Goal: Task Accomplishment & Management: Manage account settings

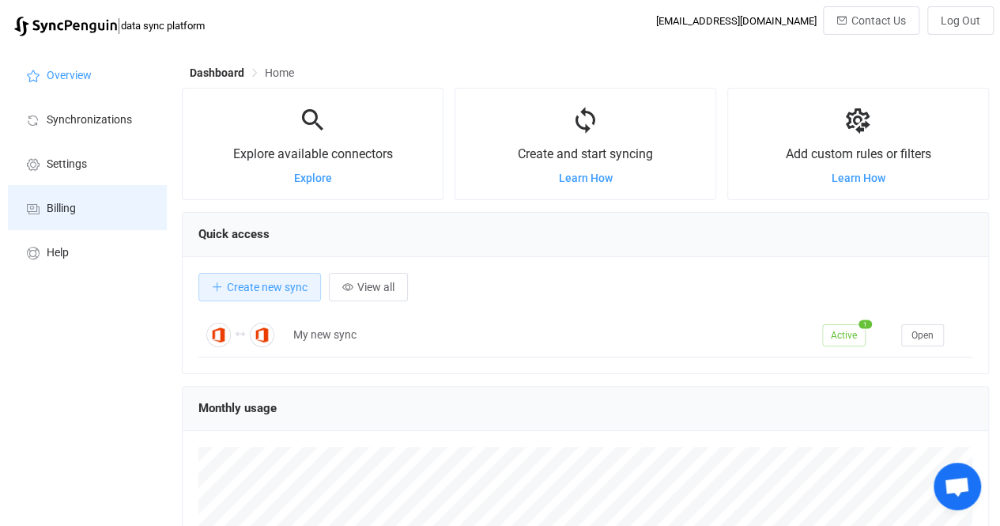
click at [60, 194] on li "Billing" at bounding box center [87, 207] width 158 height 44
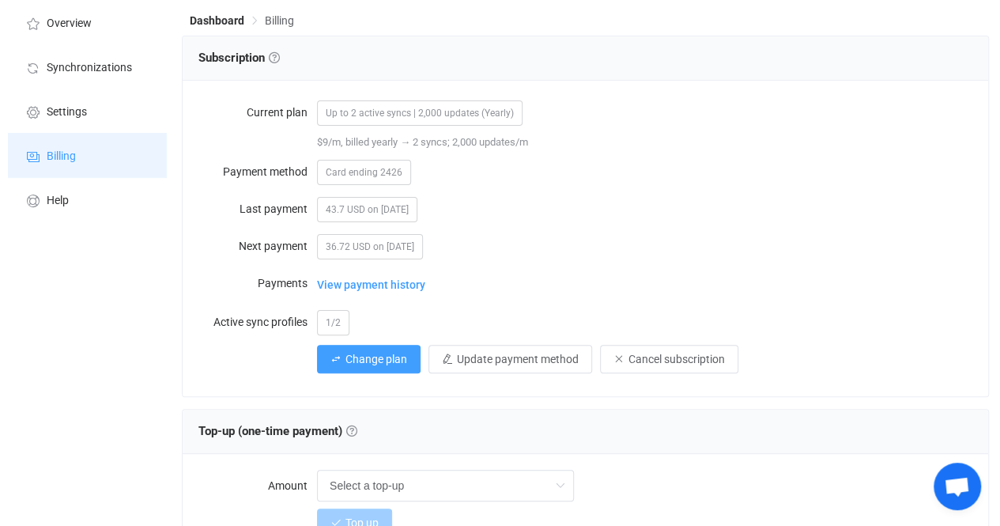
scroll to position [53, 0]
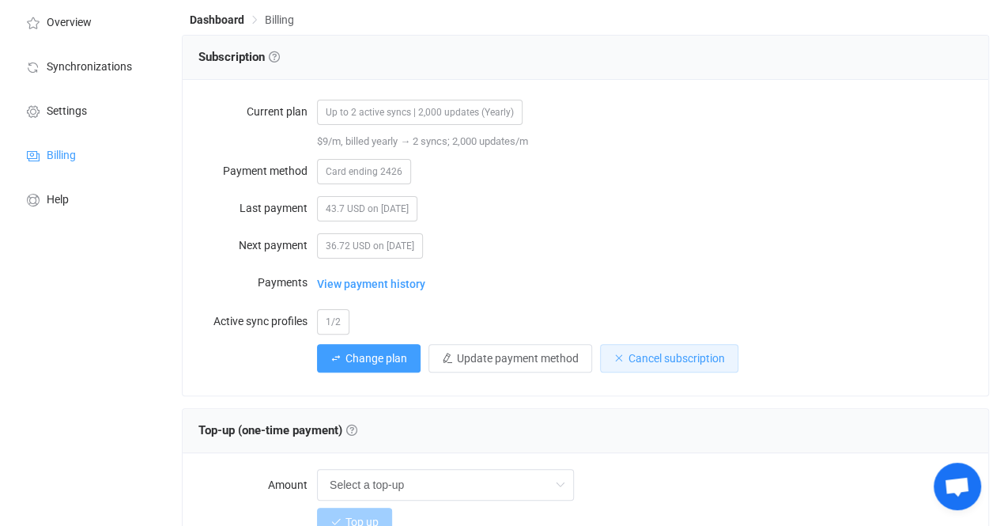
click at [492, 355] on span "Cancel subscription" at bounding box center [676, 358] width 96 height 13
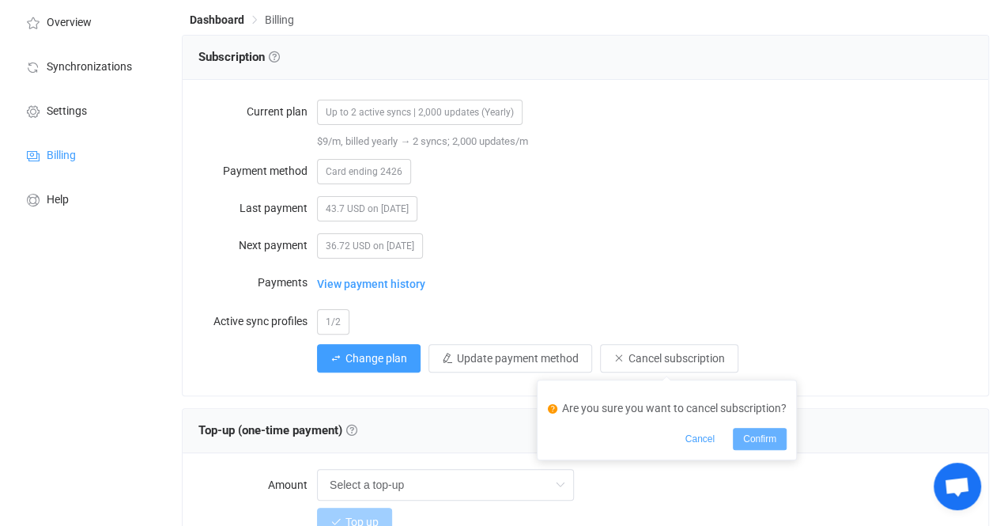
click at [492, 437] on span "Confirm" at bounding box center [759, 438] width 33 height 11
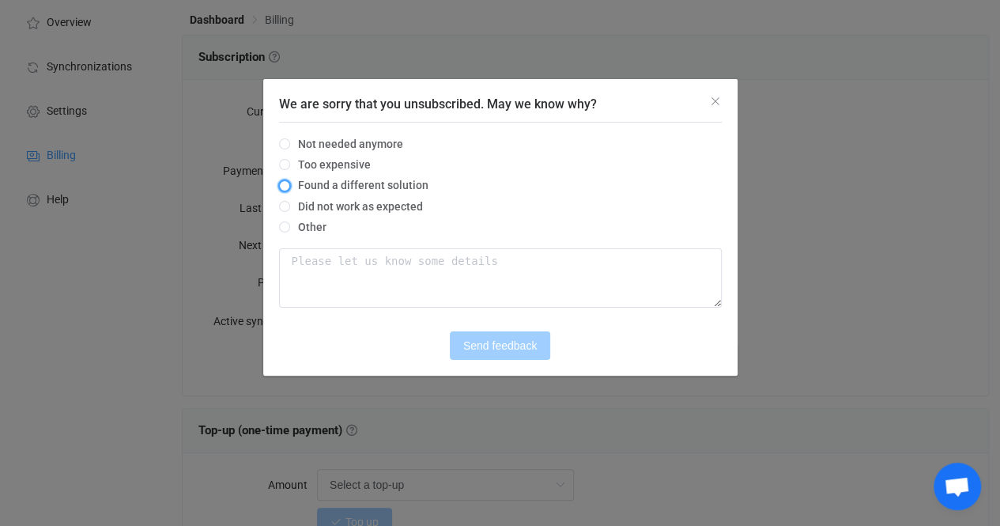
click at [287, 183] on span "We are sorry that you unsubscribed. May we know why?" at bounding box center [284, 185] width 11 height 11
click at [287, 183] on input "Found a different solution" at bounding box center [284, 186] width 11 height 13
radio input "true"
click at [492, 349] on span "Send feedback" at bounding box center [499, 345] width 73 height 13
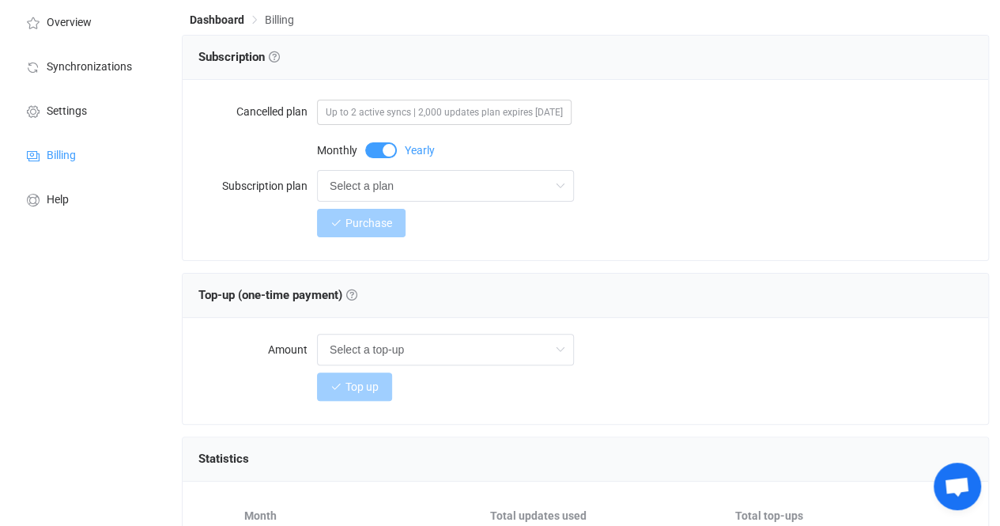
click at [492, 228] on div "Purchase" at bounding box center [644, 223] width 655 height 32
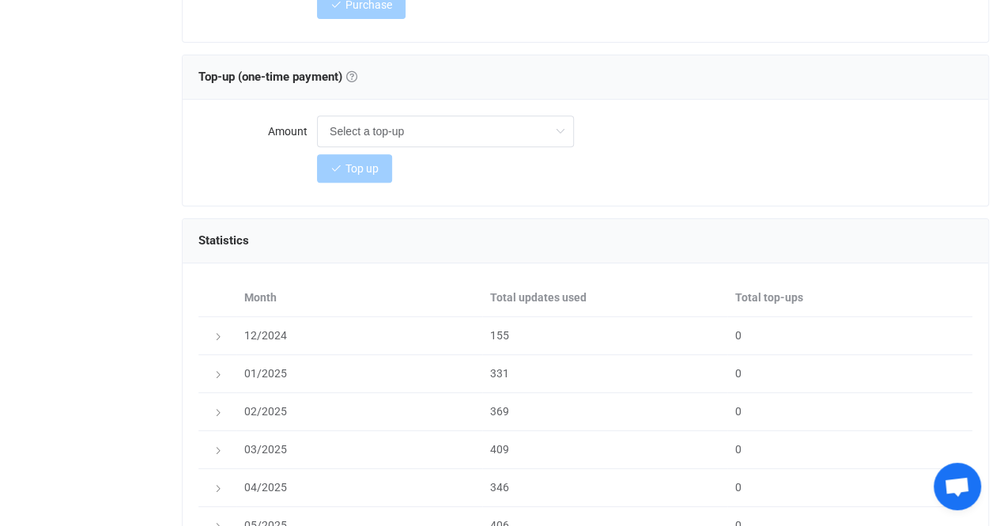
scroll to position [0, 0]
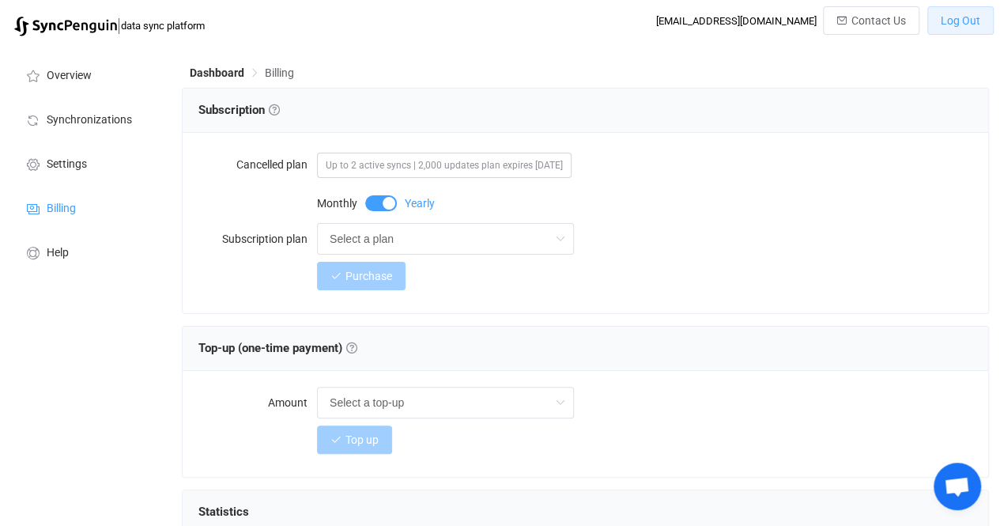
click at [492, 28] on button "Log Out" at bounding box center [960, 20] width 66 height 28
